Goal: Transaction & Acquisition: Purchase product/service

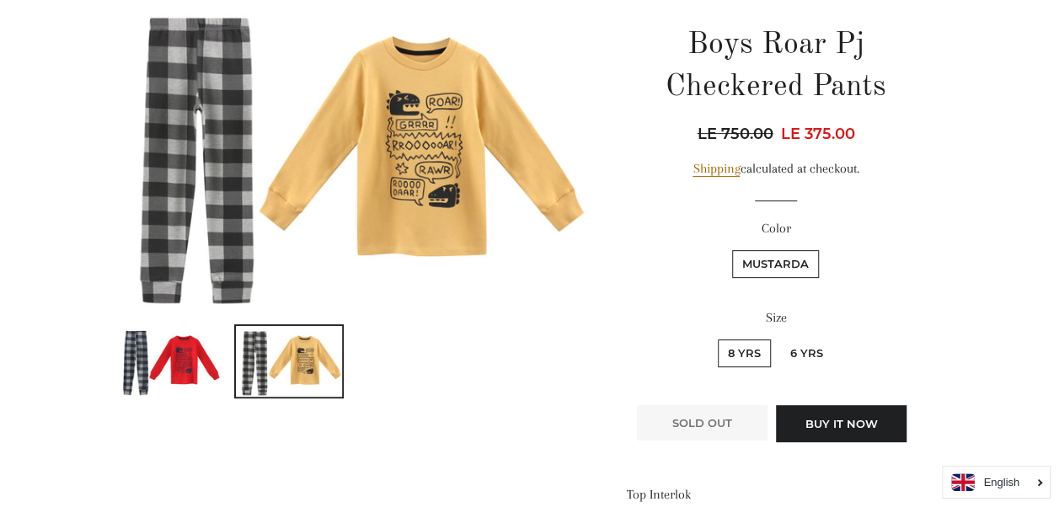
scroll to position [140, 0]
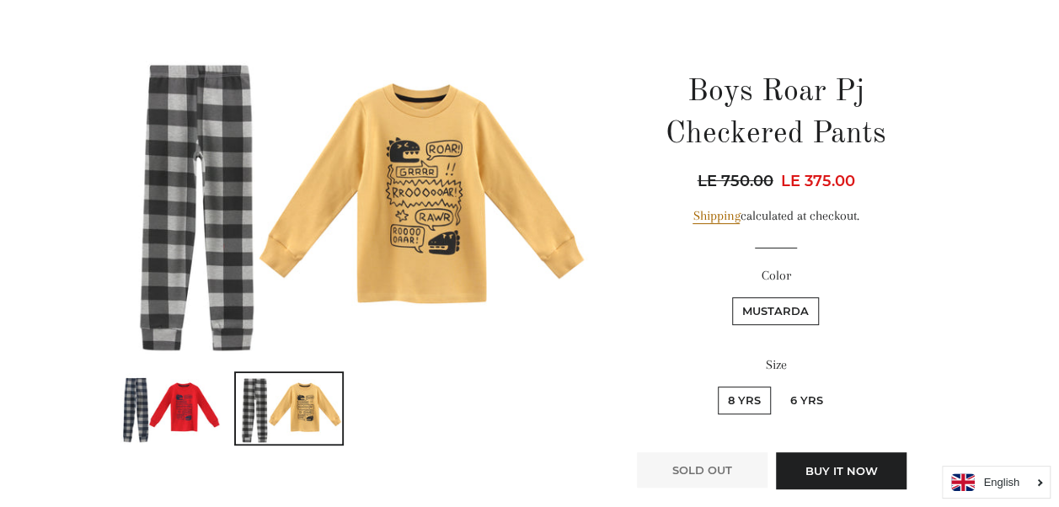
click at [794, 312] on label "Mustarda" at bounding box center [775, 312] width 87 height 28
click at [731, 296] on input "Mustarda" at bounding box center [730, 295] width 1 height 1
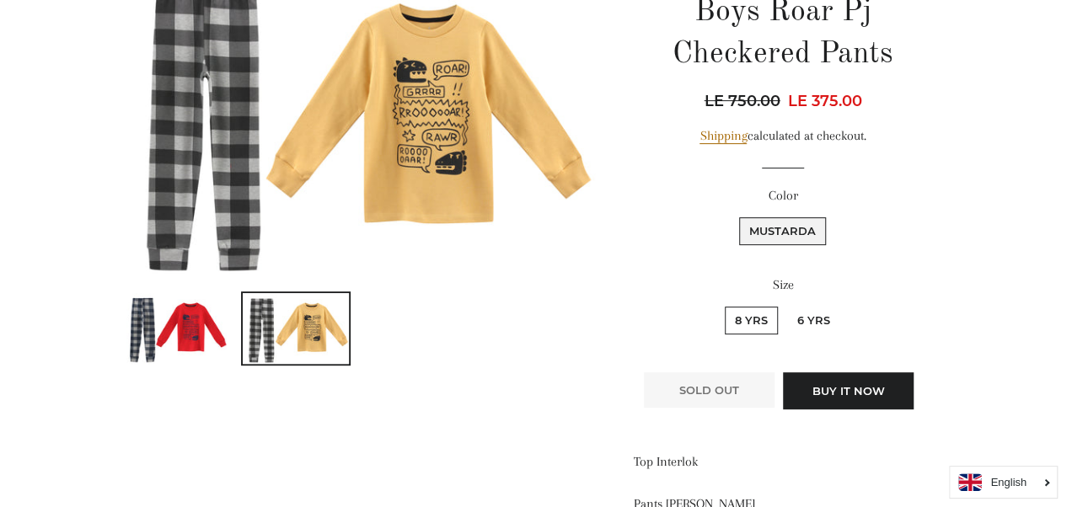
scroll to position [208, 0]
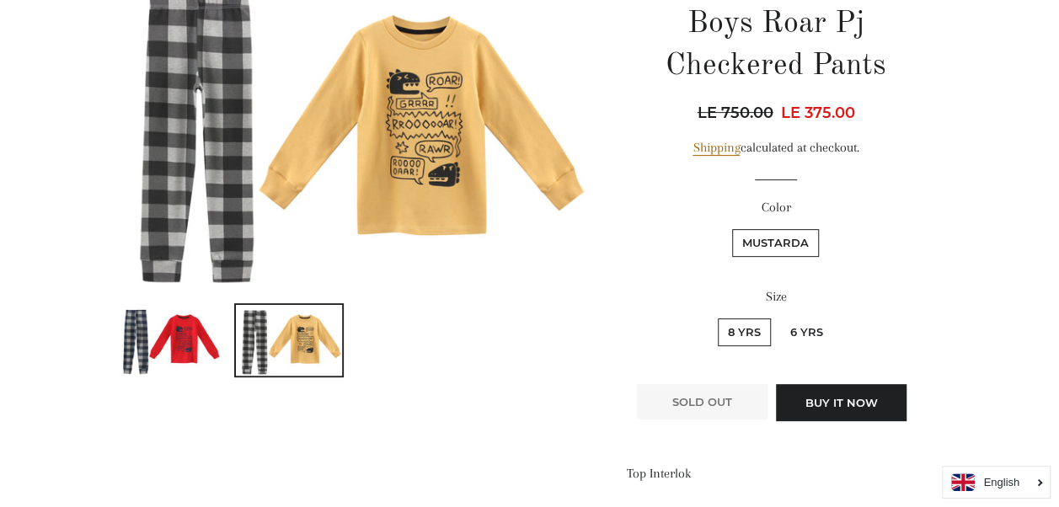
click at [224, 205] on img at bounding box center [351, 131] width 476 height 317
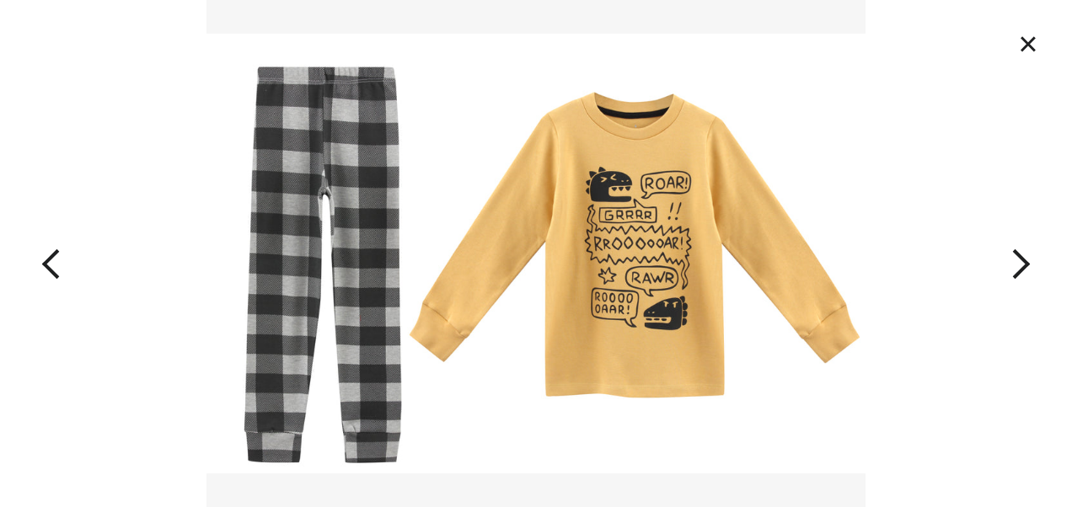
click at [1023, 40] on button "×" at bounding box center [1028, 43] width 37 height 37
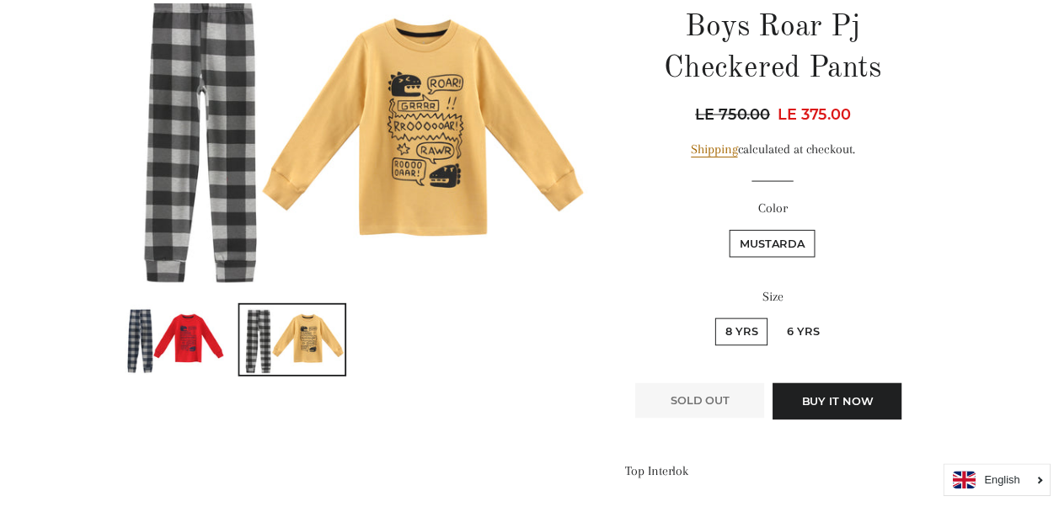
scroll to position [181, 0]
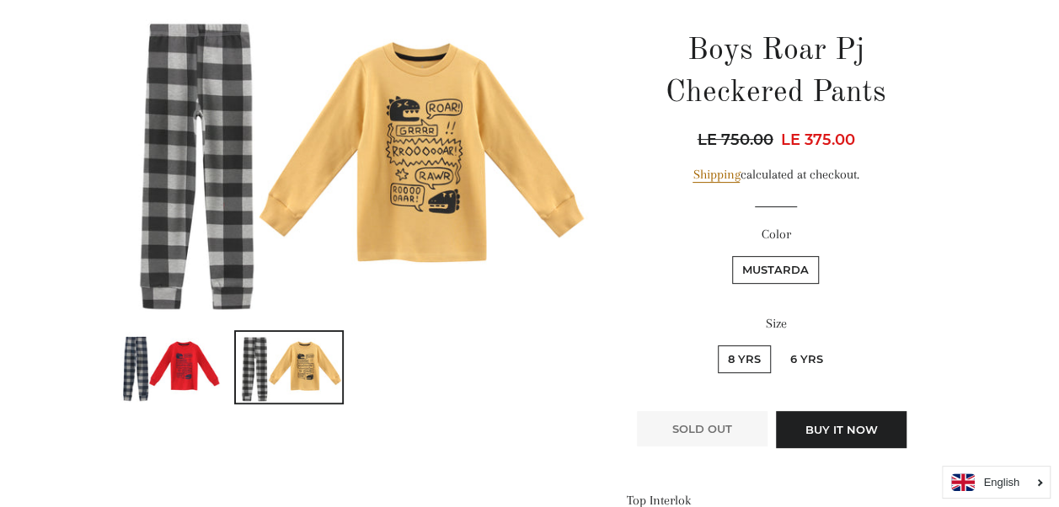
click at [185, 382] on img at bounding box center [168, 367] width 106 height 71
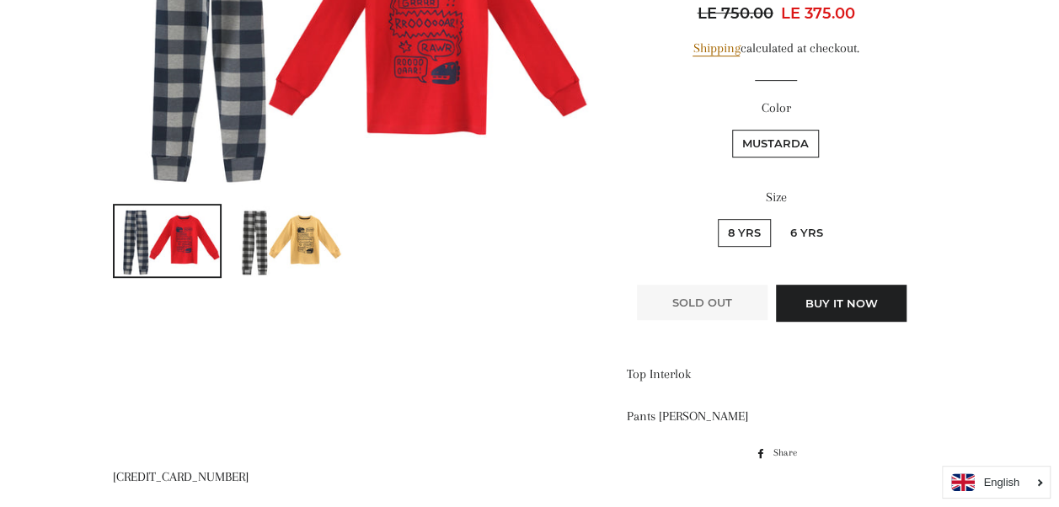
scroll to position [308, 0]
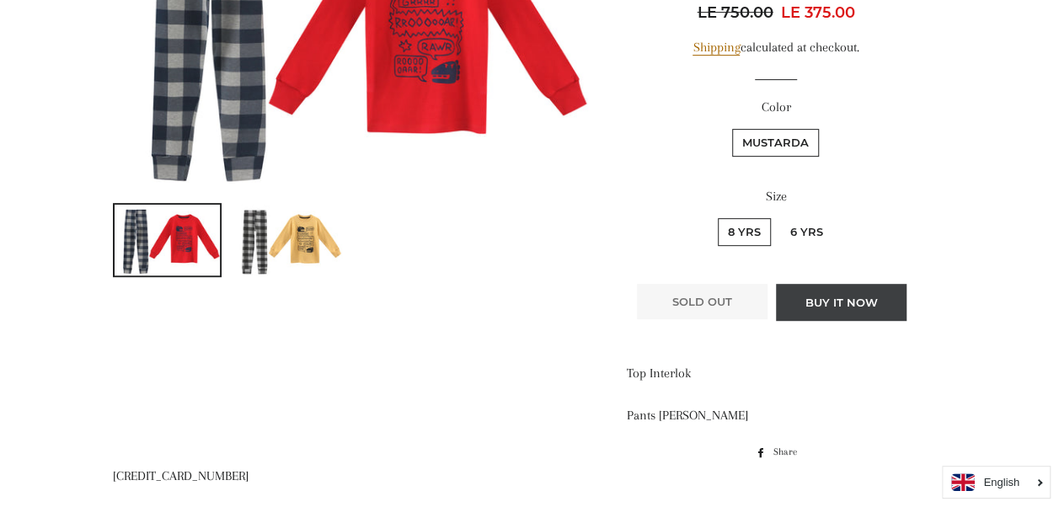
click at [807, 303] on button "Buy it now" at bounding box center [841, 302] width 131 height 37
click at [315, 214] on img at bounding box center [289, 240] width 106 height 71
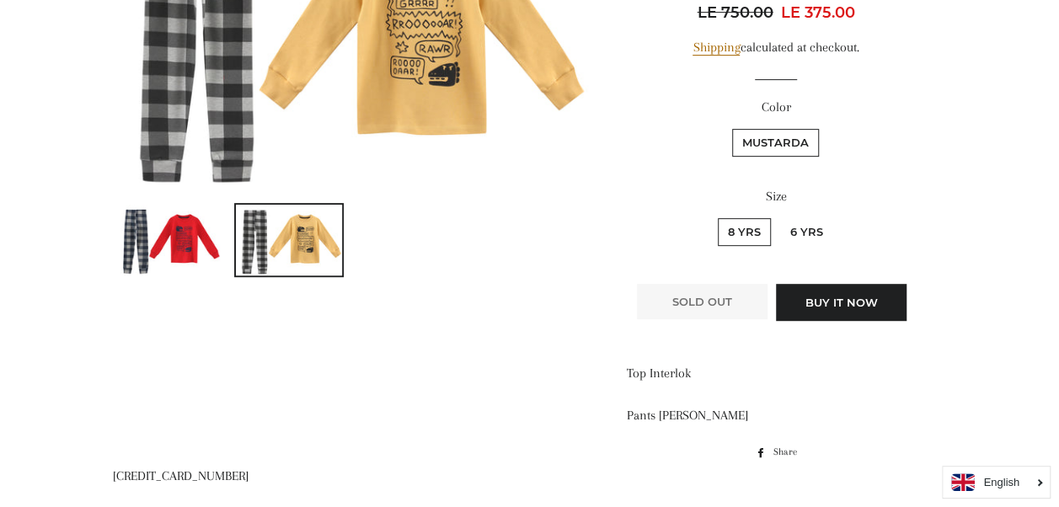
click at [791, 231] on label "6 Yrs" at bounding box center [806, 232] width 53 height 28
click at [779, 217] on Yrs "6 Yrs" at bounding box center [778, 216] width 1 height 1
radio Yrs "true"
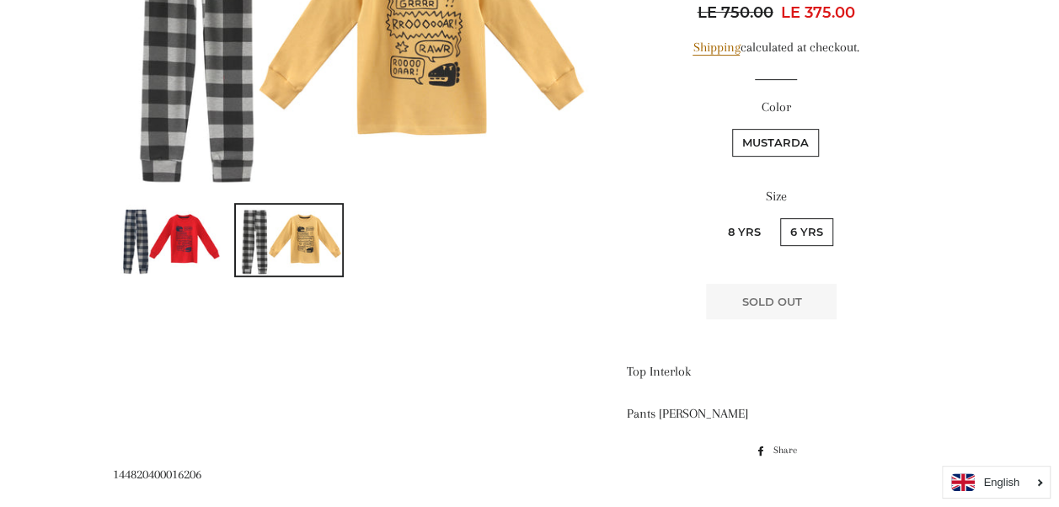
click at [747, 223] on label "8 Yrs" at bounding box center [744, 232] width 53 height 28
click at [716, 217] on Yrs "8 Yrs" at bounding box center [716, 216] width 1 height 1
radio Yrs "true"
click at [185, 244] on img at bounding box center [168, 240] width 106 height 71
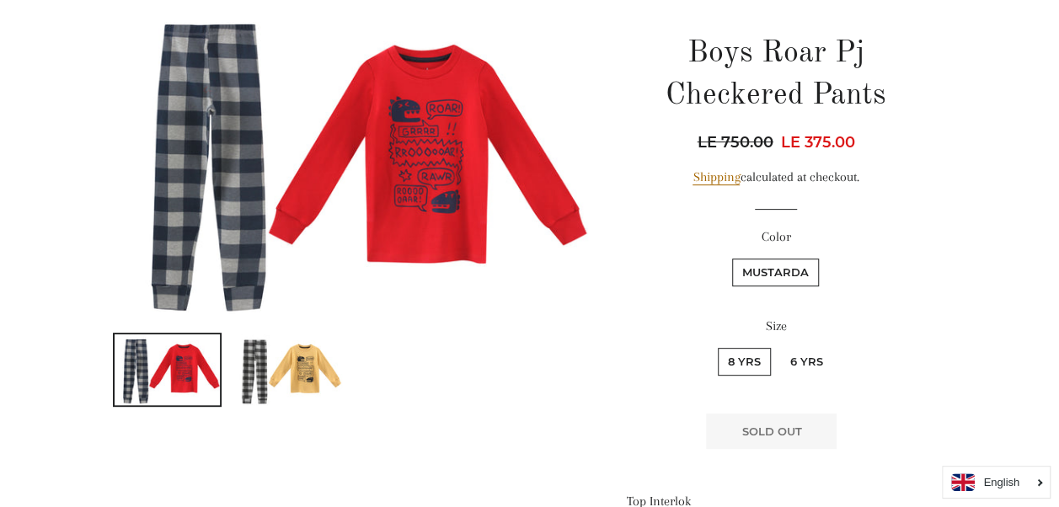
scroll to position [211, 0]
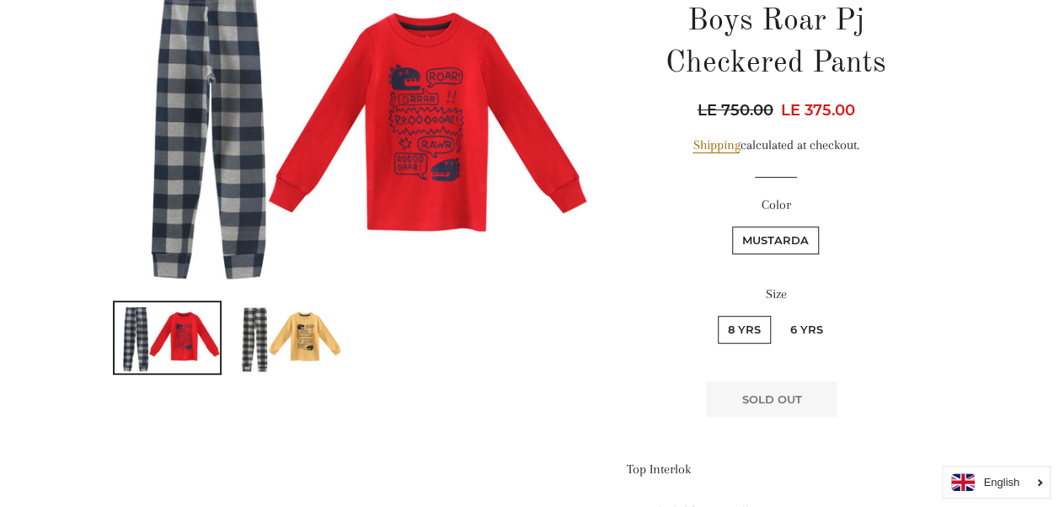
click at [278, 333] on img at bounding box center [289, 338] width 106 height 71
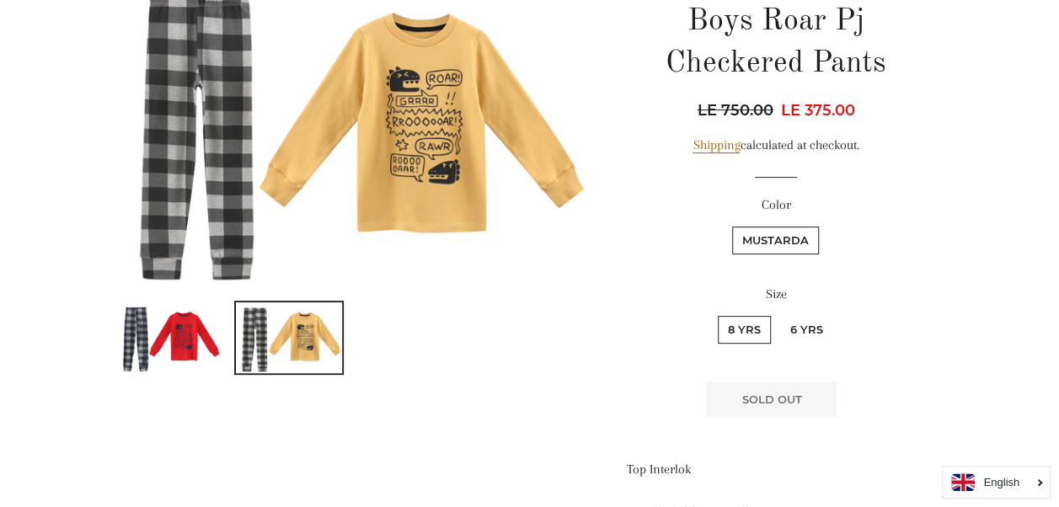
click at [791, 324] on label "6 Yrs" at bounding box center [806, 330] width 53 height 28
click at [779, 314] on Yrs "6 Yrs" at bounding box center [778, 314] width 1 height 1
radio Yrs "true"
click at [207, 353] on img at bounding box center [168, 338] width 106 height 71
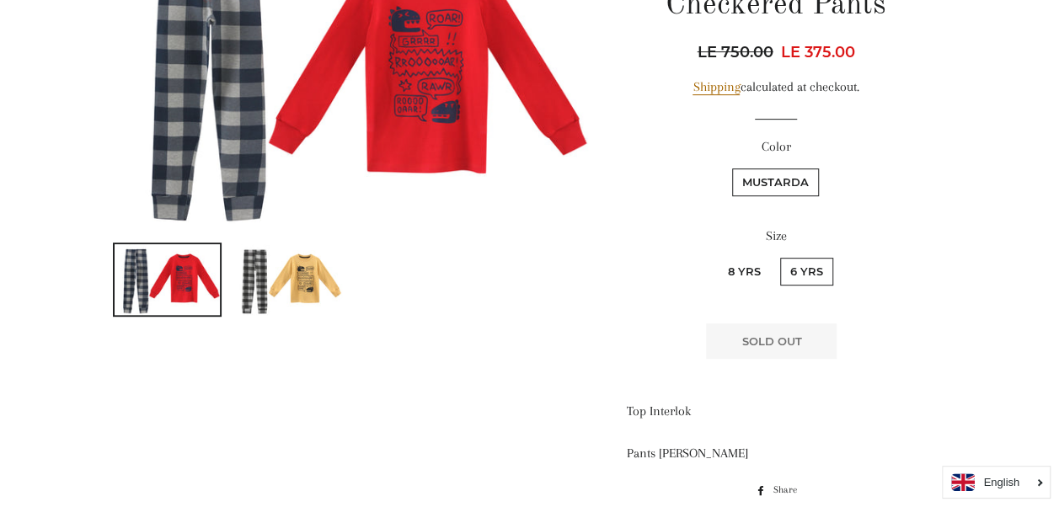
scroll to position [163, 0]
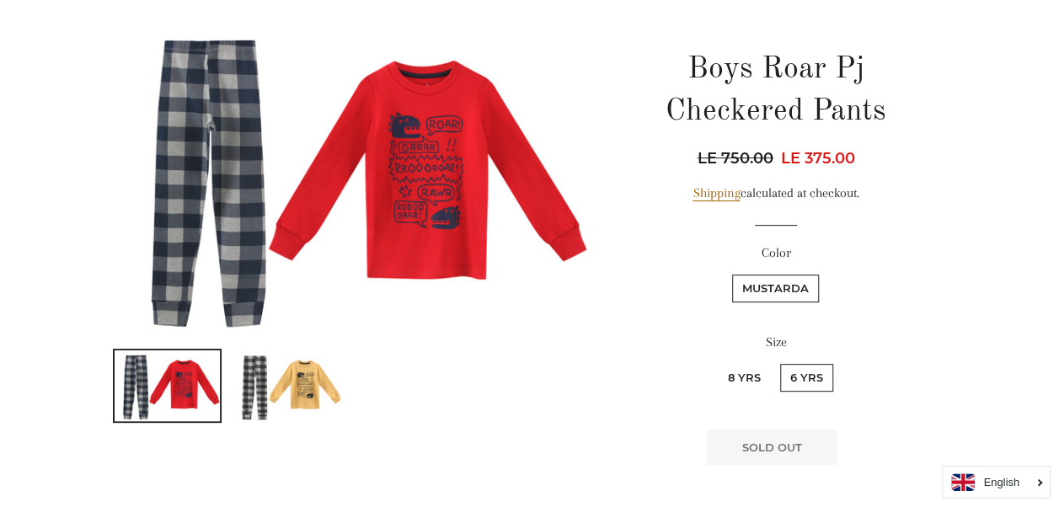
click at [751, 373] on label "8 Yrs" at bounding box center [744, 378] width 53 height 28
click at [716, 362] on Yrs "8 Yrs" at bounding box center [716, 362] width 1 height 1
radio Yrs "true"
click at [744, 276] on label "Mustarda" at bounding box center [775, 289] width 87 height 28
click at [731, 273] on input "Mustarda" at bounding box center [730, 272] width 1 height 1
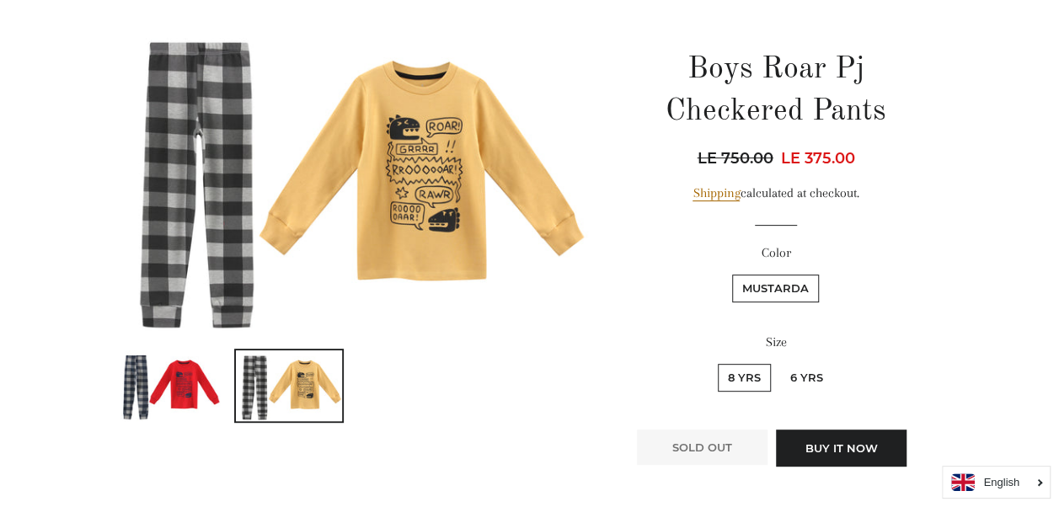
click at [145, 381] on img at bounding box center [168, 386] width 106 height 71
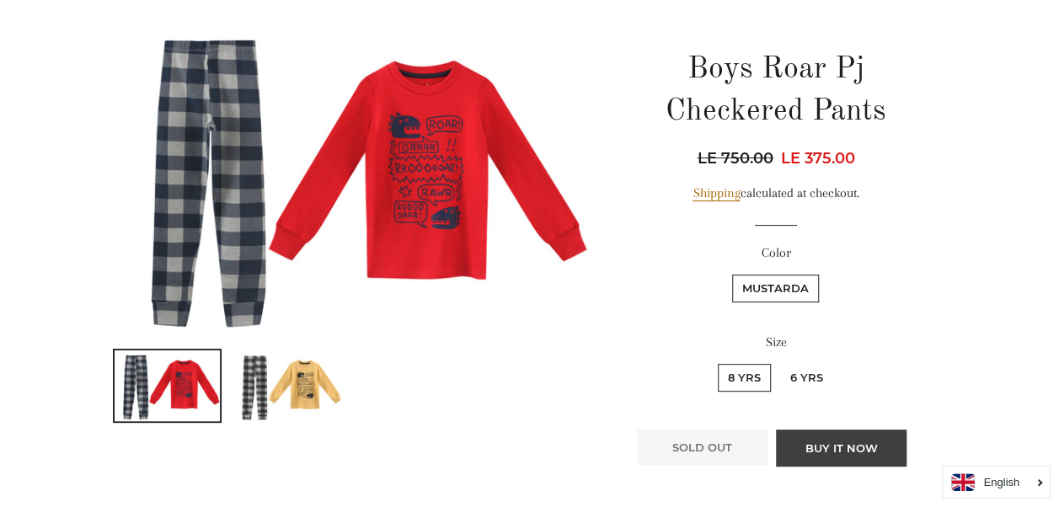
click at [831, 448] on button "Buy it now" at bounding box center [841, 448] width 131 height 37
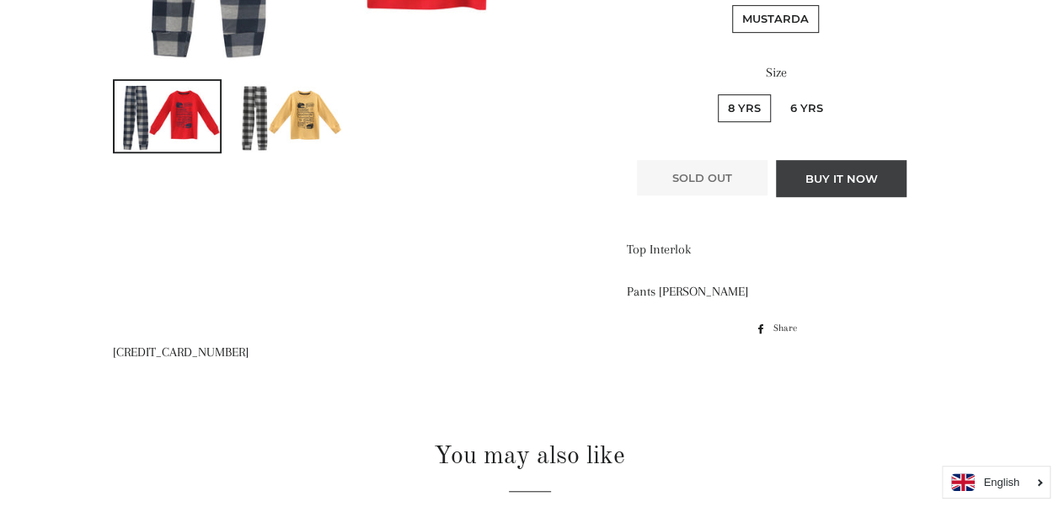
scroll to position [419, 0]
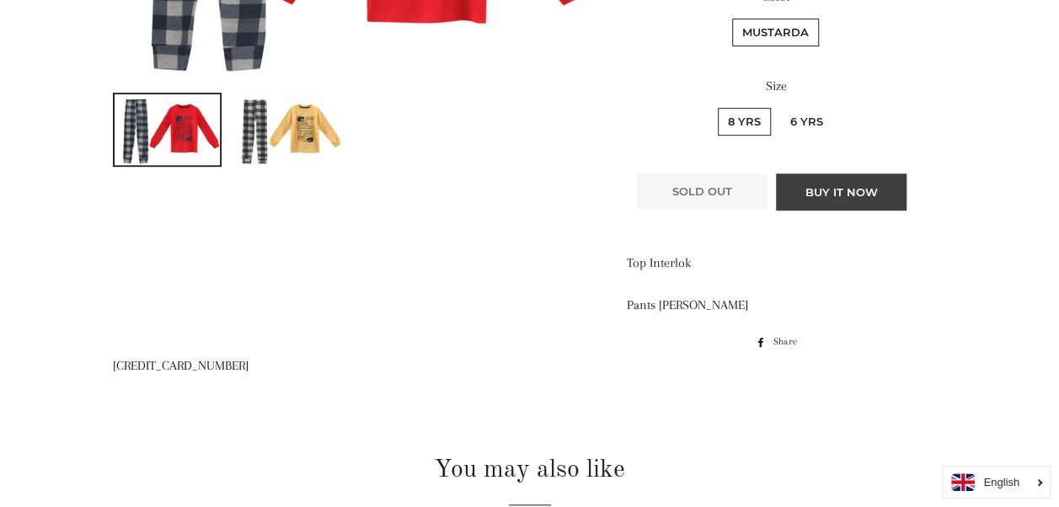
click at [810, 185] on button "Buy it now" at bounding box center [841, 192] width 131 height 37
click at [808, 185] on button "Buy it now" at bounding box center [841, 192] width 131 height 37
click at [807, 185] on button "Buy it now" at bounding box center [841, 192] width 131 height 37
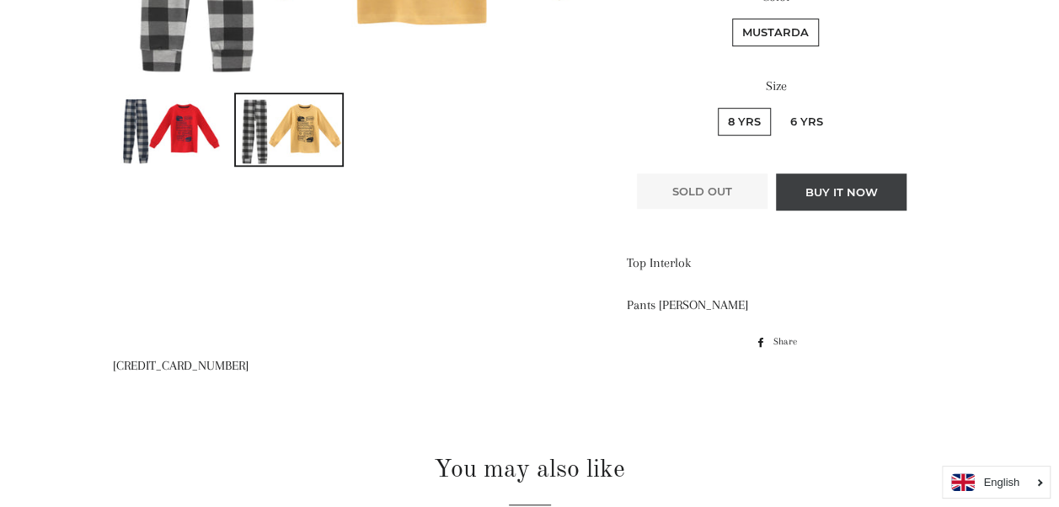
click at [839, 190] on button "Buy it now" at bounding box center [841, 192] width 131 height 37
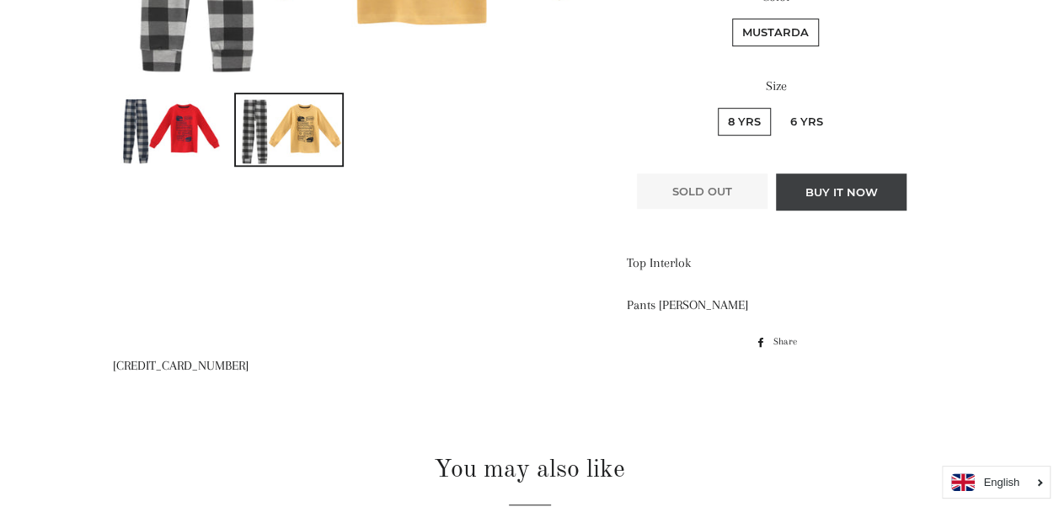
click at [839, 190] on button "Buy it now" at bounding box center [841, 192] width 131 height 37
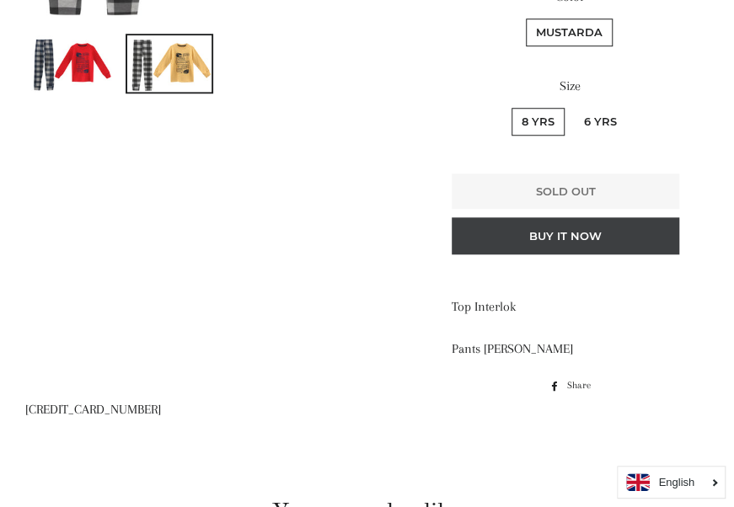
click at [608, 236] on button "Buy it now" at bounding box center [566, 235] width 228 height 37
click at [609, 238] on button "Buy it now" at bounding box center [566, 235] width 228 height 37
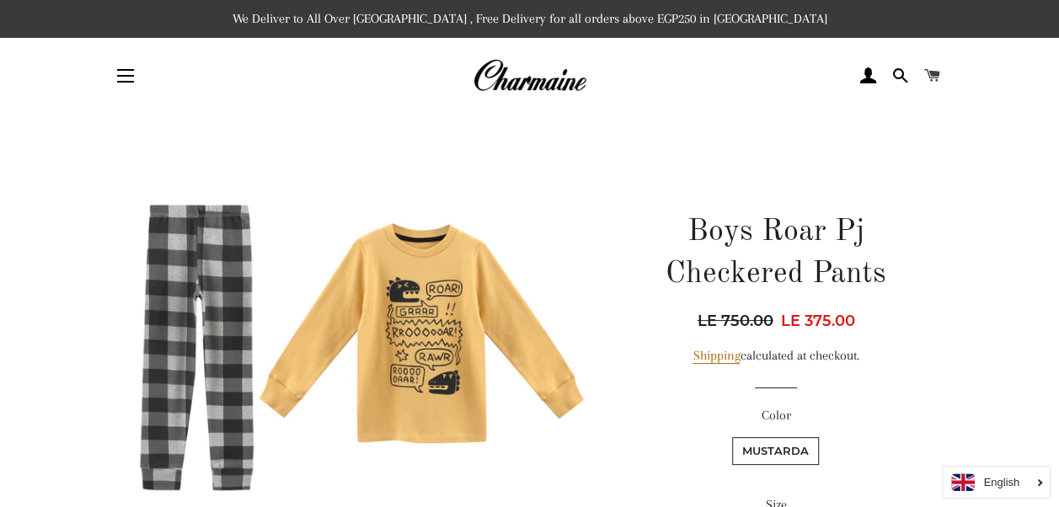
click at [933, 77] on span at bounding box center [933, 75] width 16 height 25
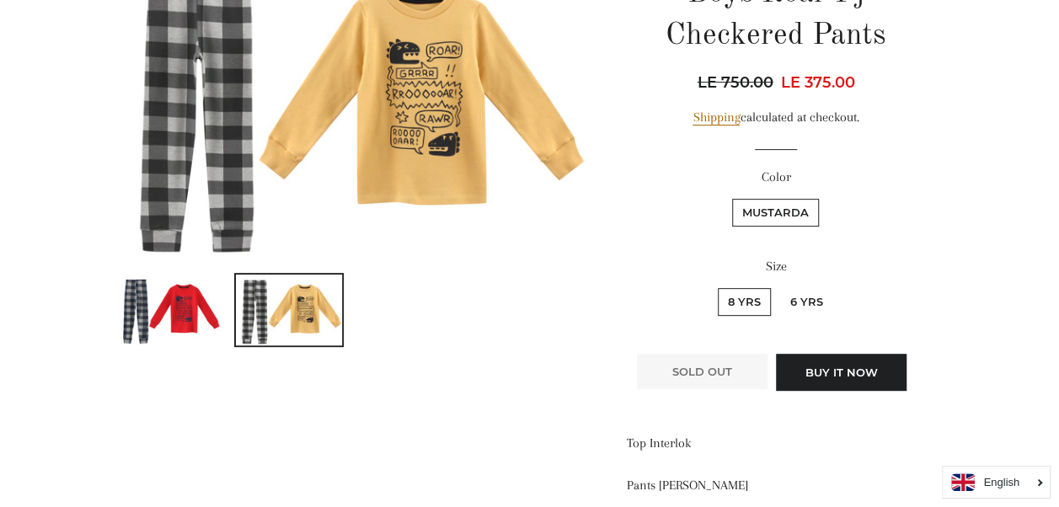
scroll to position [295, 0]
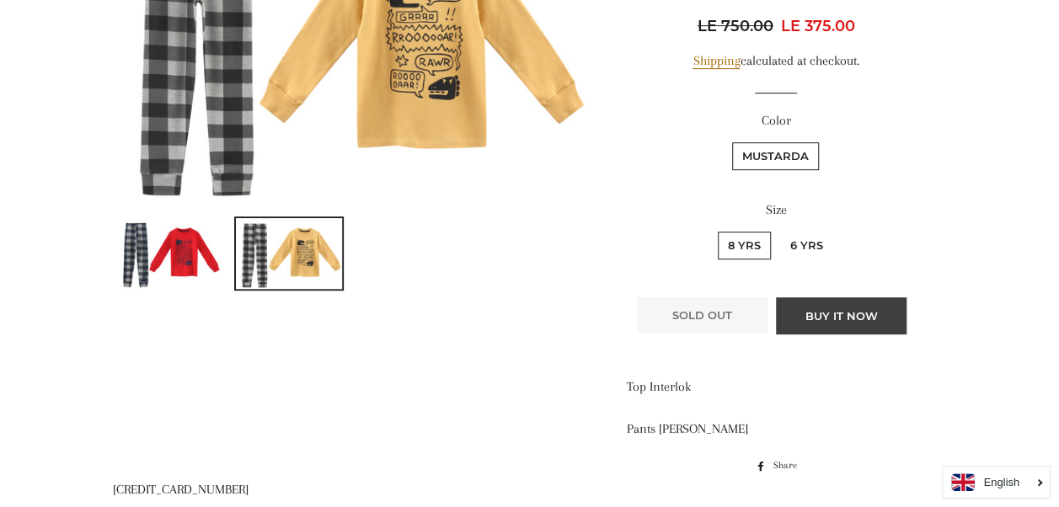
click at [793, 316] on button "Buy it now" at bounding box center [841, 316] width 131 height 37
click at [791, 315] on button "Buy it now" at bounding box center [841, 316] width 131 height 37
click at [165, 229] on img at bounding box center [168, 253] width 106 height 71
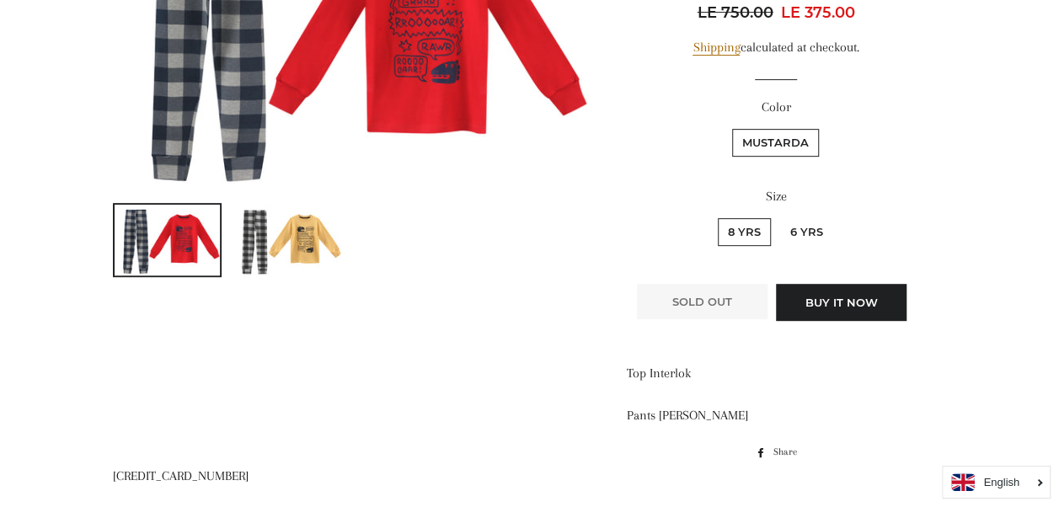
scroll to position [303, 0]
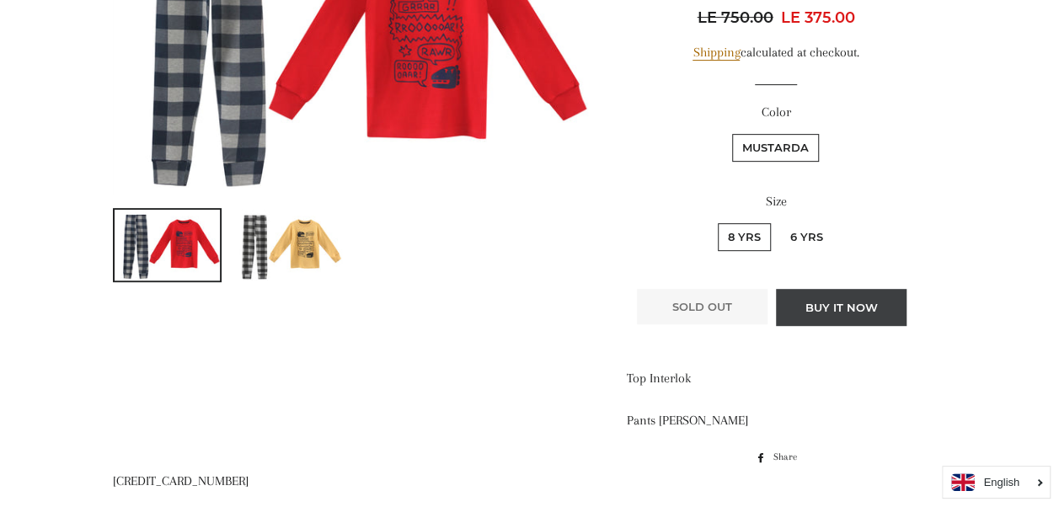
click at [798, 306] on button "Buy it now" at bounding box center [841, 307] width 131 height 37
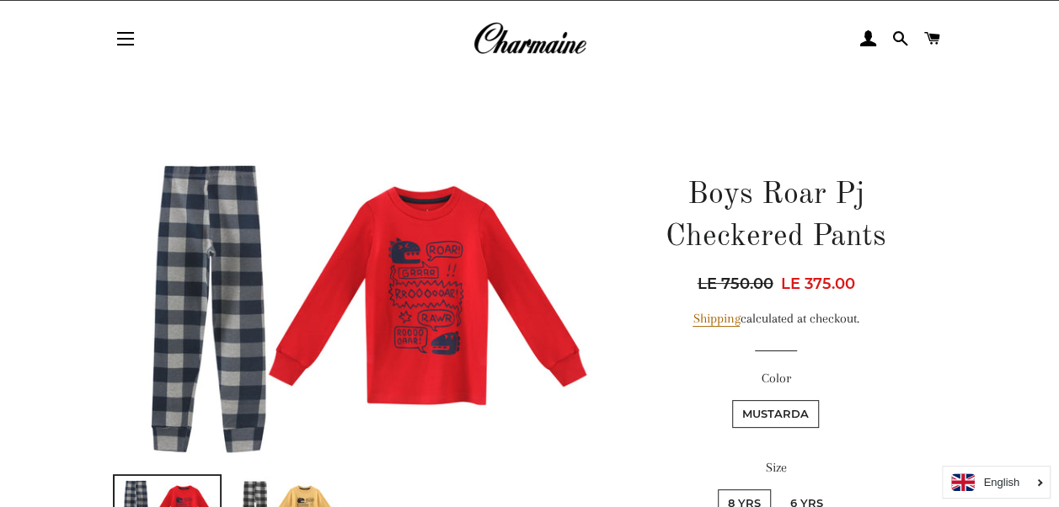
scroll to position [0, 0]
